Goal: Task Accomplishment & Management: Manage account settings

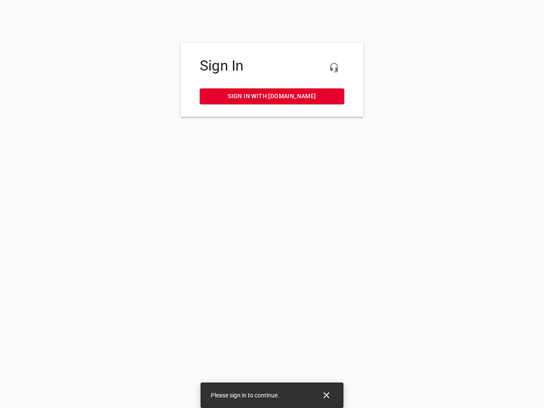
click at [334, 68] on icon "button" at bounding box center [334, 68] width 10 height 10
click at [327, 396] on icon "Close" at bounding box center [327, 396] width 6 height 6
